Goal: Transaction & Acquisition: Purchase product/service

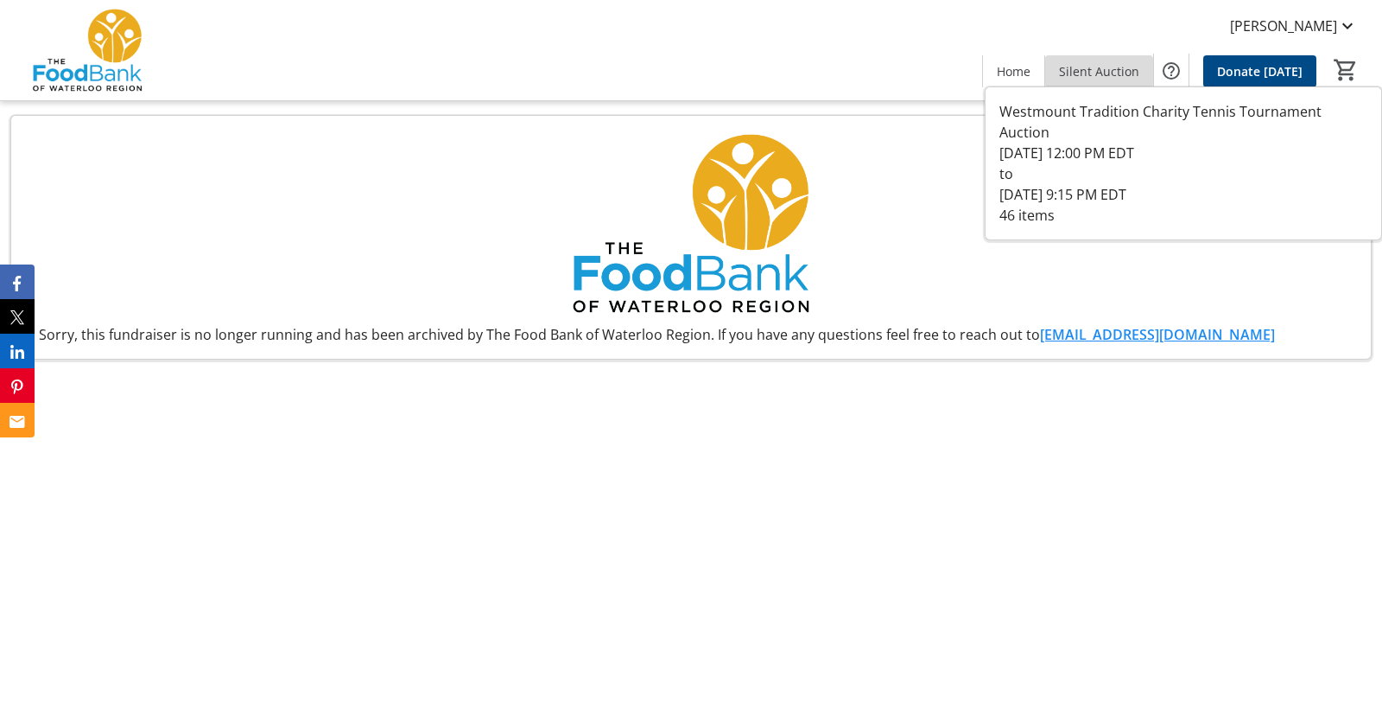
click at [1111, 67] on span "Silent Auction" at bounding box center [1099, 71] width 80 height 18
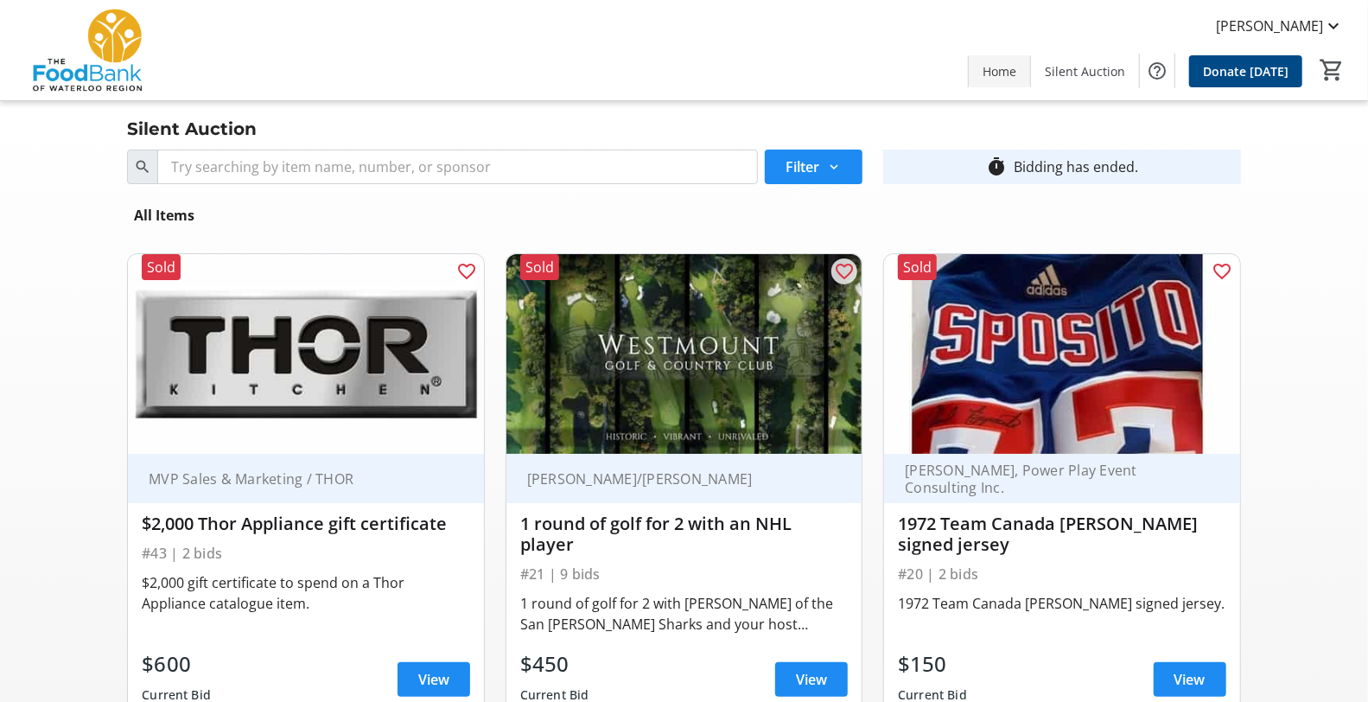
click at [1012, 67] on span "Home" at bounding box center [999, 71] width 34 height 18
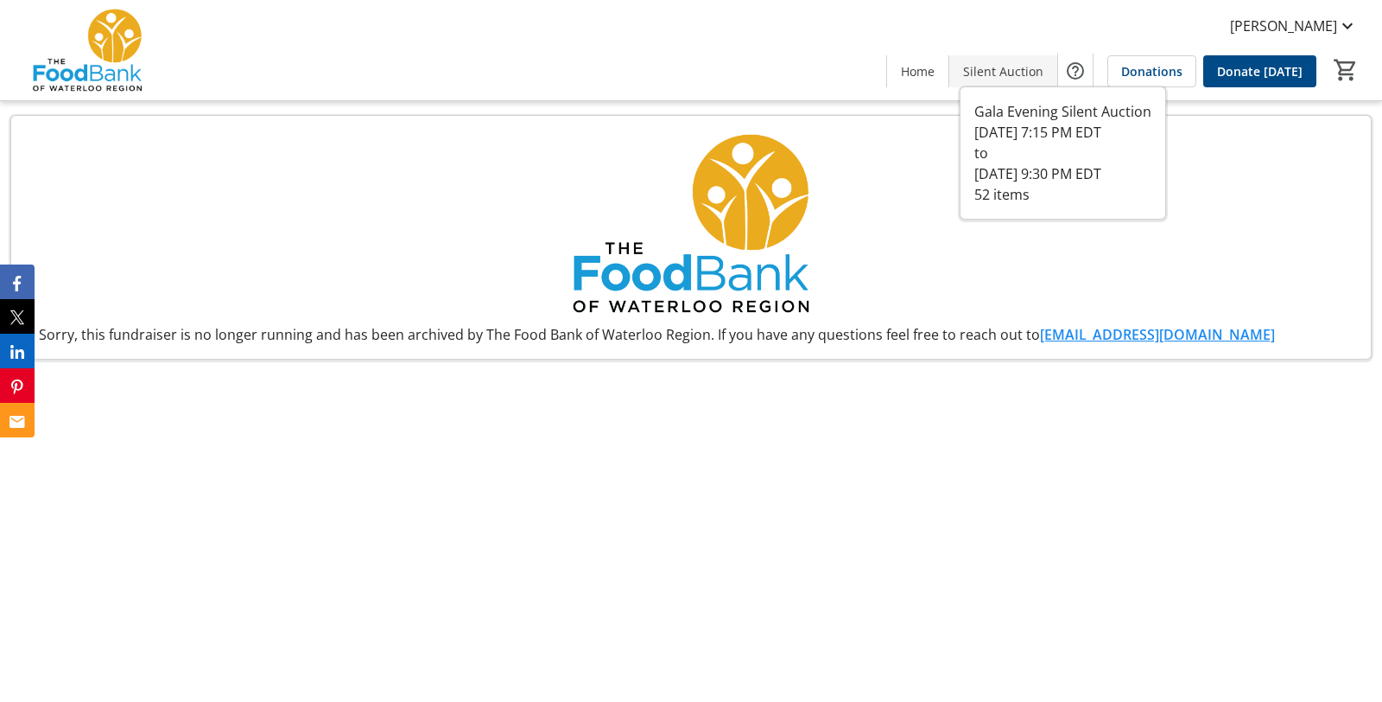
click at [1003, 66] on span "Silent Auction" at bounding box center [1003, 71] width 80 height 18
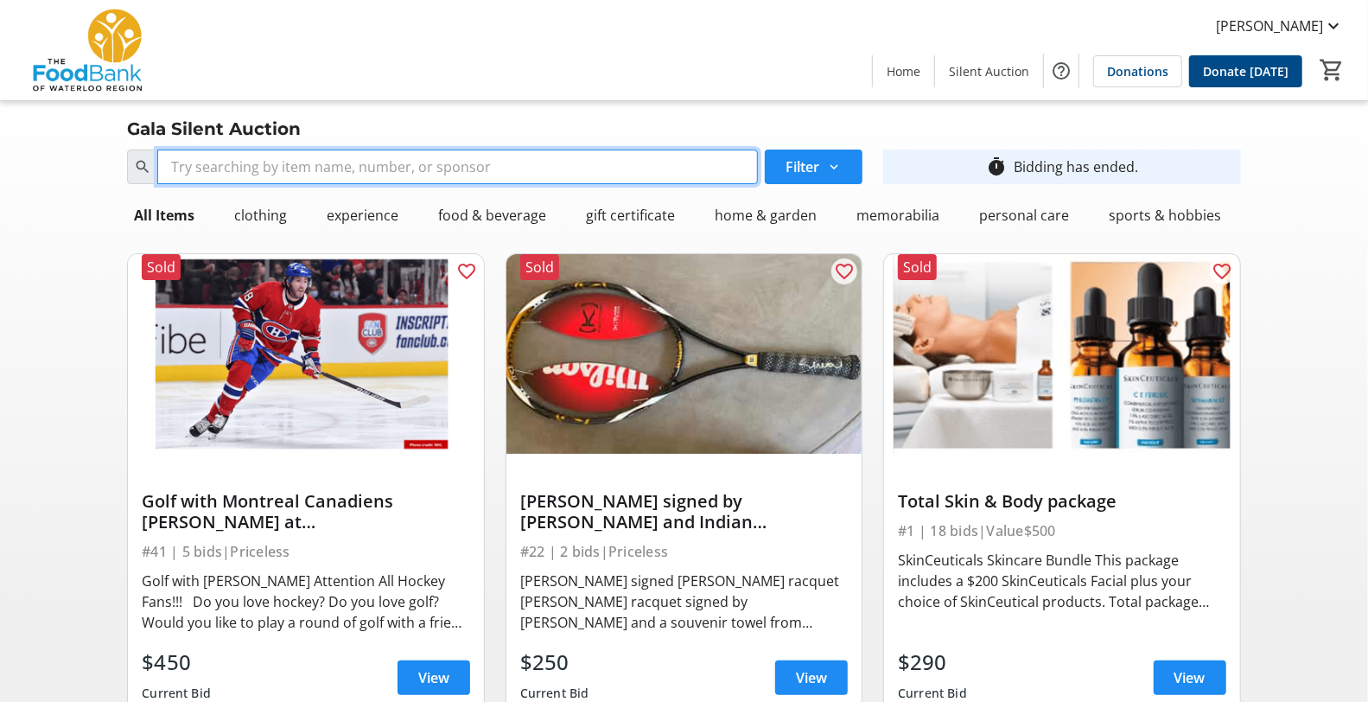
click at [505, 164] on input "Search" at bounding box center [457, 166] width 600 height 35
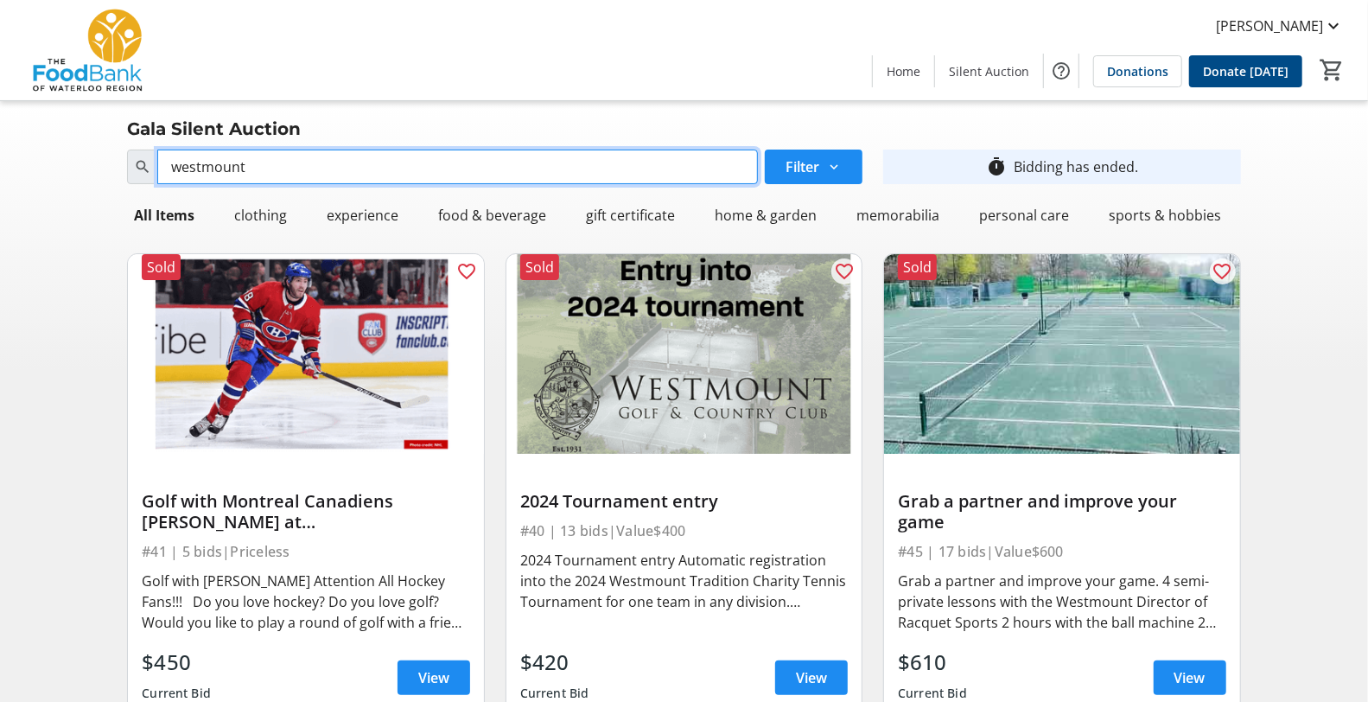
click at [254, 168] on input "westmount" at bounding box center [457, 166] width 600 height 35
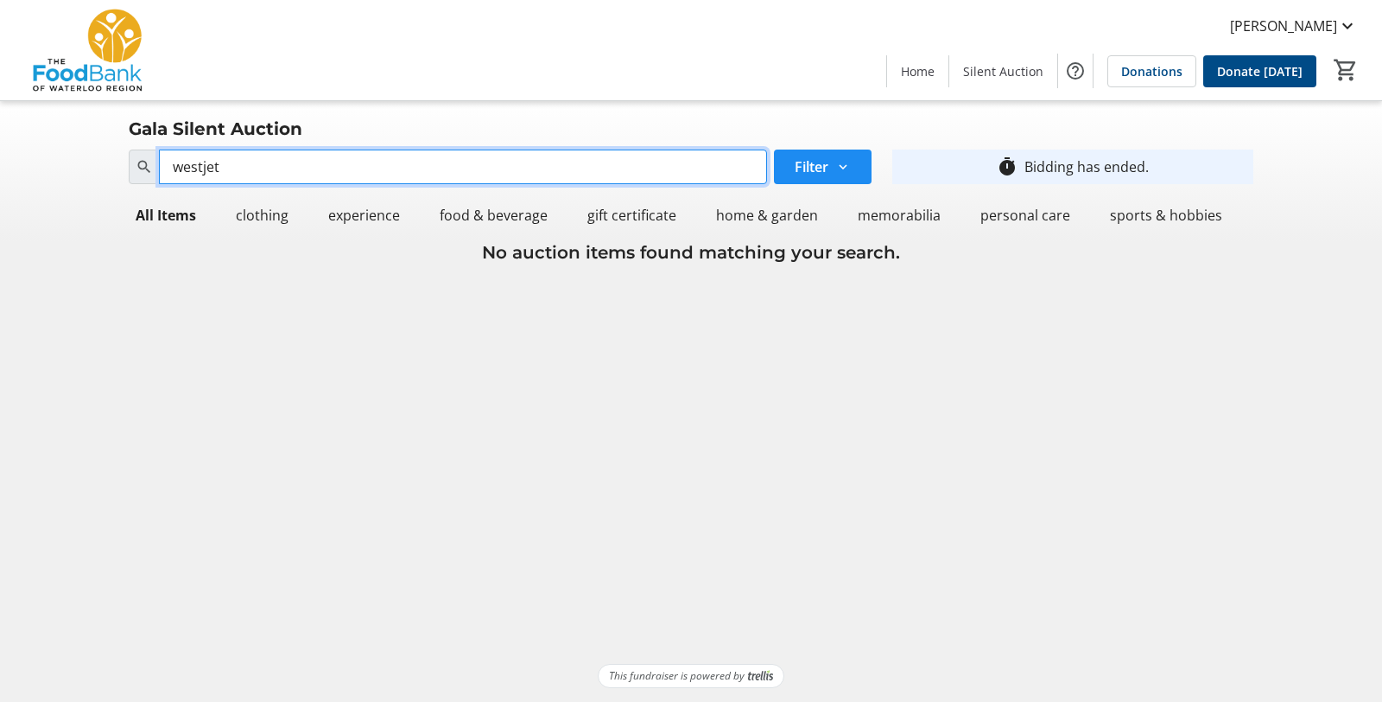
drag, startPoint x: 216, startPoint y: 168, endPoint x: 3, endPoint y: 145, distance: 214.6
click at [2, 145] on div "Search westjet Filter timer_outline Bidding has ended. All Items clothing exper…" at bounding box center [691, 204] width 1382 height 123
type input "t"
type input "flight"
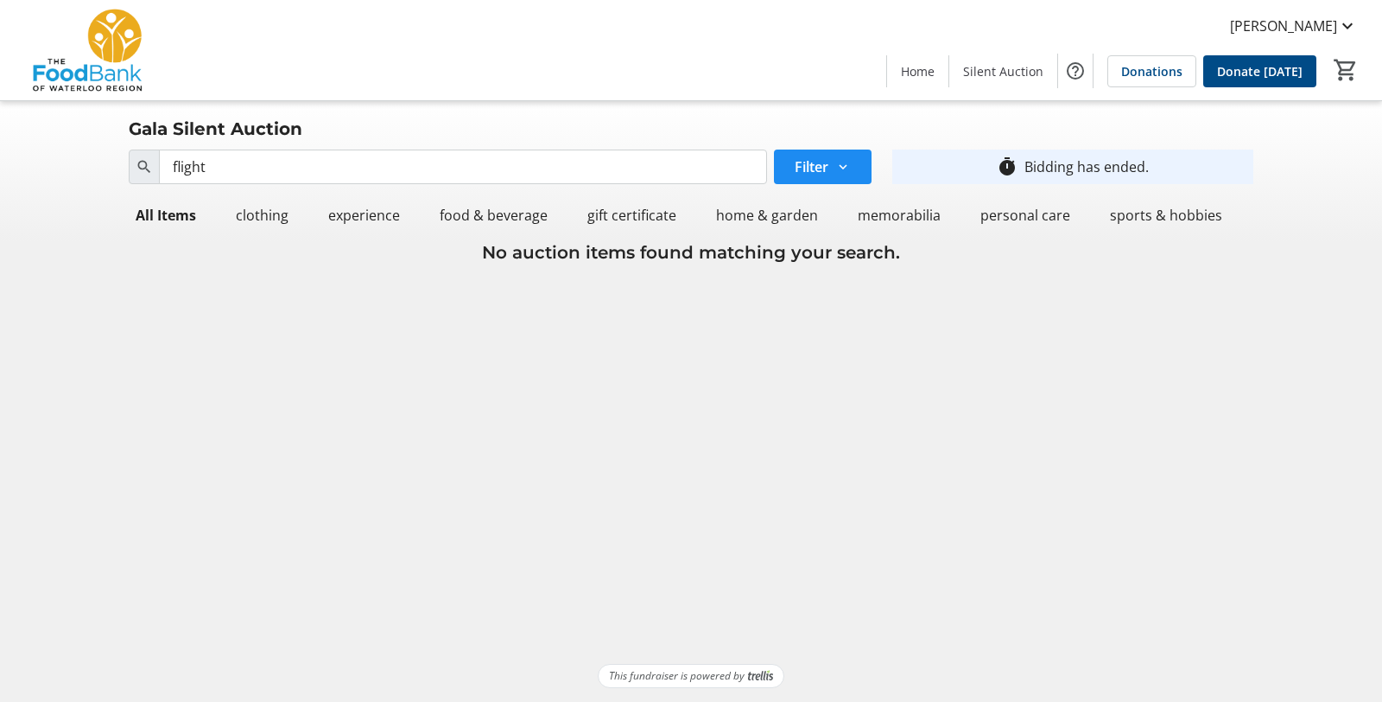
drag, startPoint x: 920, startPoint y: 67, endPoint x: 881, endPoint y: 65, distance: 38.9
click at [920, 67] on span "Home" at bounding box center [918, 71] width 34 height 18
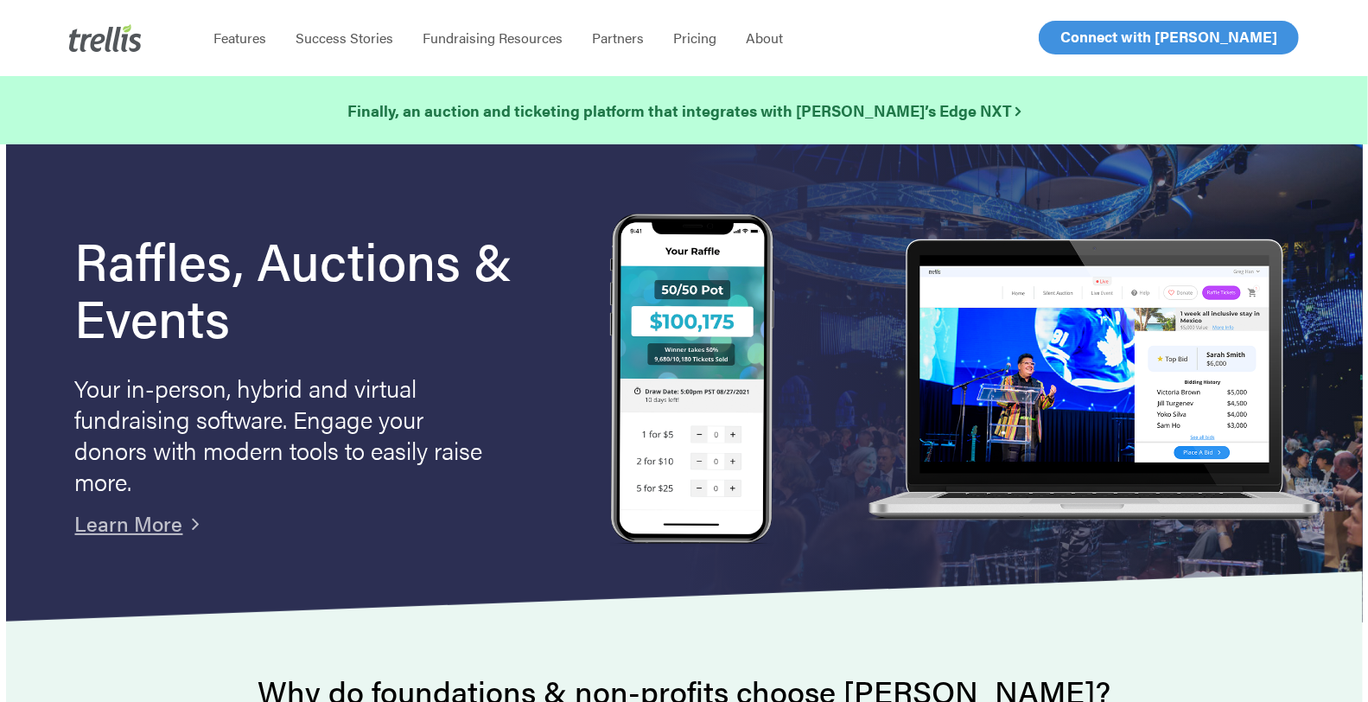
click at [1083, 46] on span "Log In" at bounding box center [1079, 37] width 41 height 21
